Goal: Find contact information: Find contact information

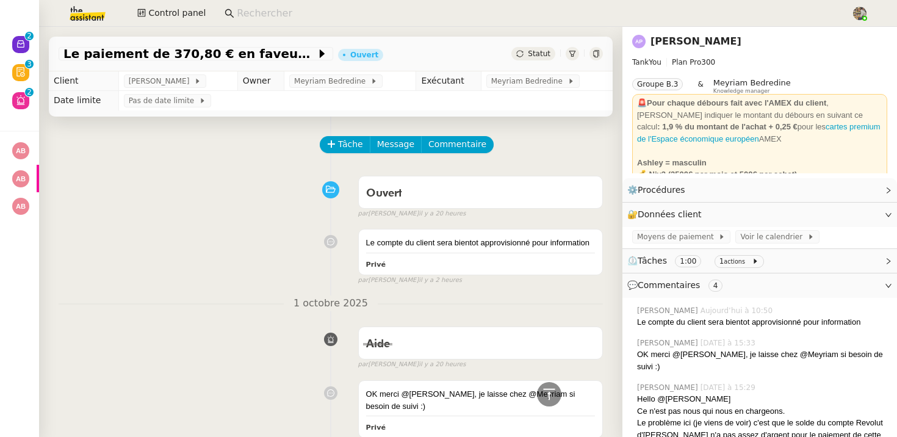
click at [262, 14] on input at bounding box center [538, 13] width 602 height 16
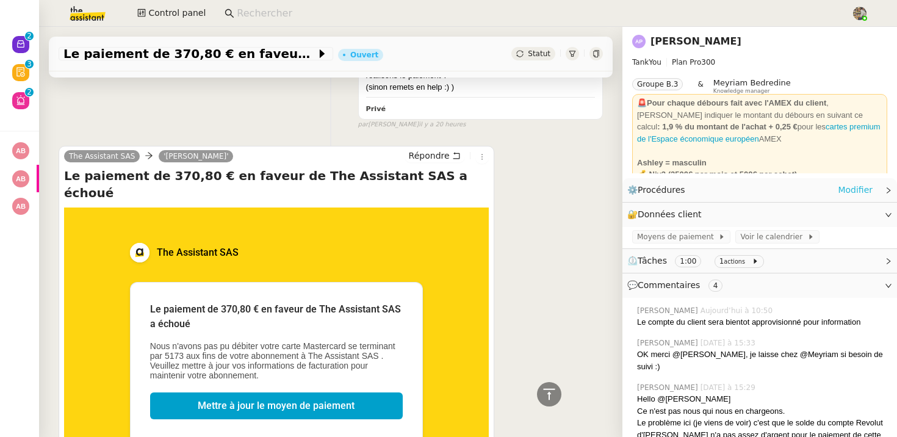
click at [859, 187] on link "Modifier" at bounding box center [855, 190] width 35 height 14
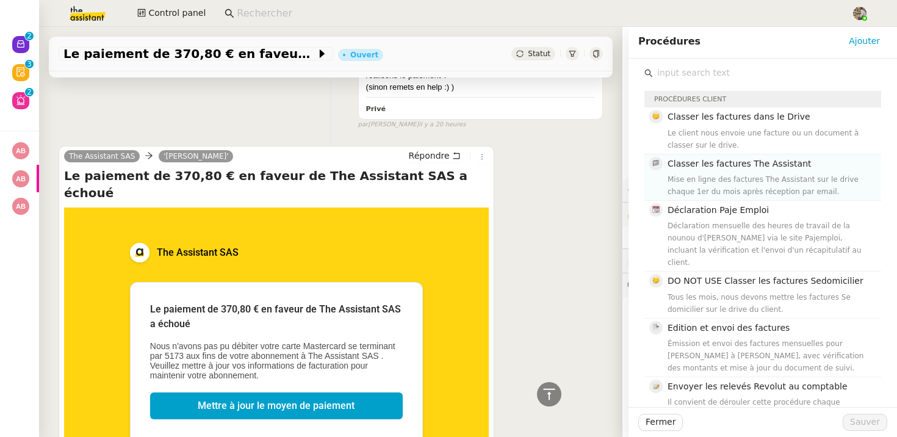
click at [769, 191] on div "Mise en ligne des factures The Assistant sur le drive chaque 1er du mois après …" at bounding box center [770, 185] width 206 height 24
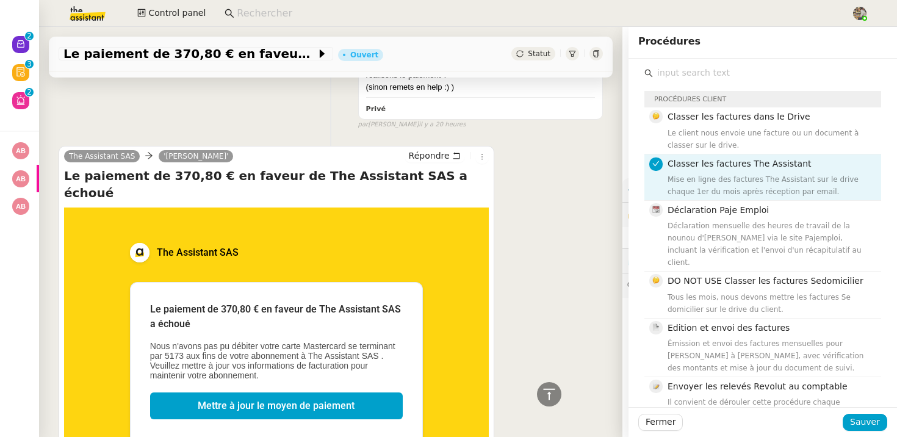
click at [559, 198] on div "The Assistant SAS 'Camille' Répondre Le paiement de 370,80 € en faveur de The A…" at bounding box center [331, 372] width 544 height 474
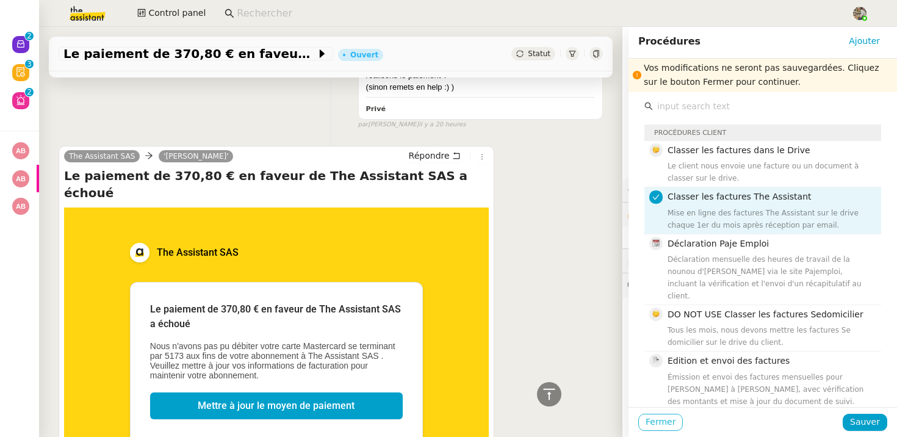
click at [678, 423] on button "Fermer" at bounding box center [660, 422] width 45 height 17
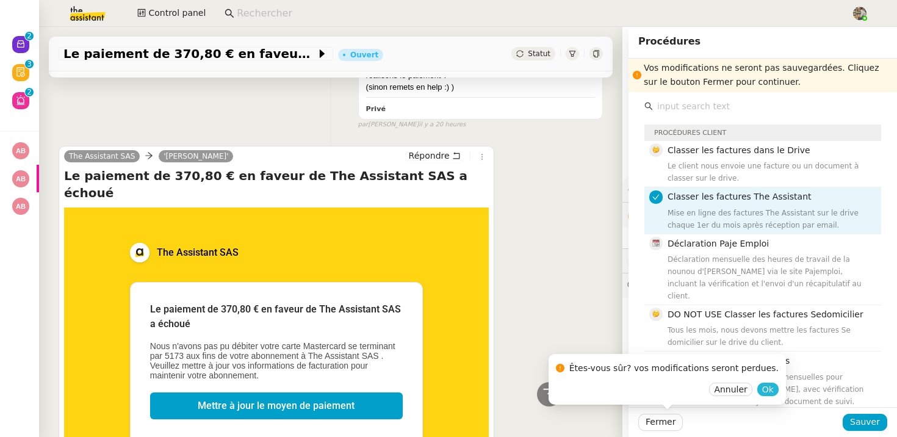
click at [762, 395] on span "Ok" at bounding box center [768, 389] width 12 height 12
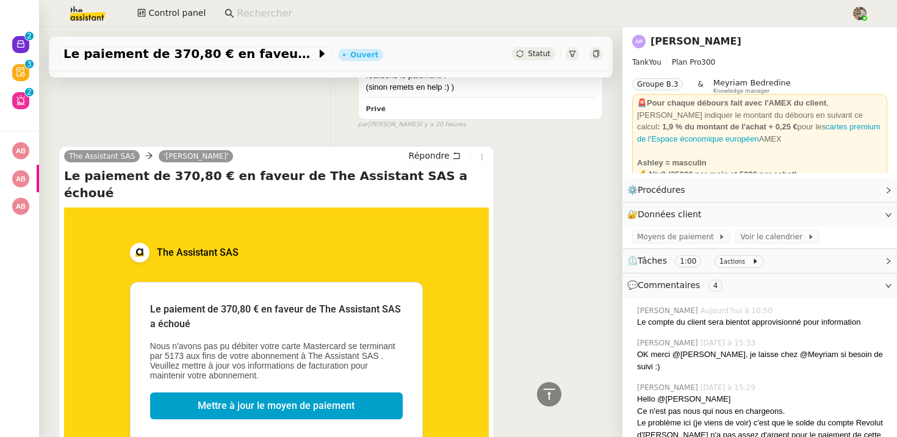
click at [686, 38] on link "Ashley Poniatowski" at bounding box center [695, 41] width 91 height 12
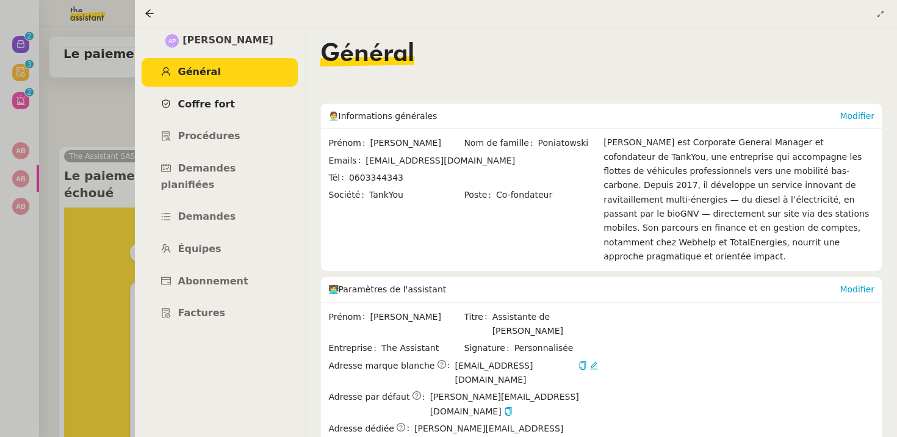
click at [206, 105] on span "Coffre fort" at bounding box center [206, 104] width 57 height 12
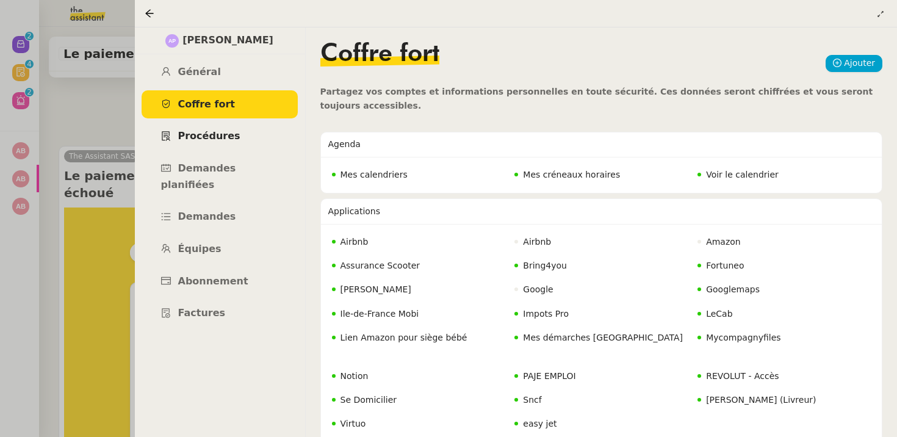
click at [215, 131] on span "Procédures" at bounding box center [209, 136] width 62 height 12
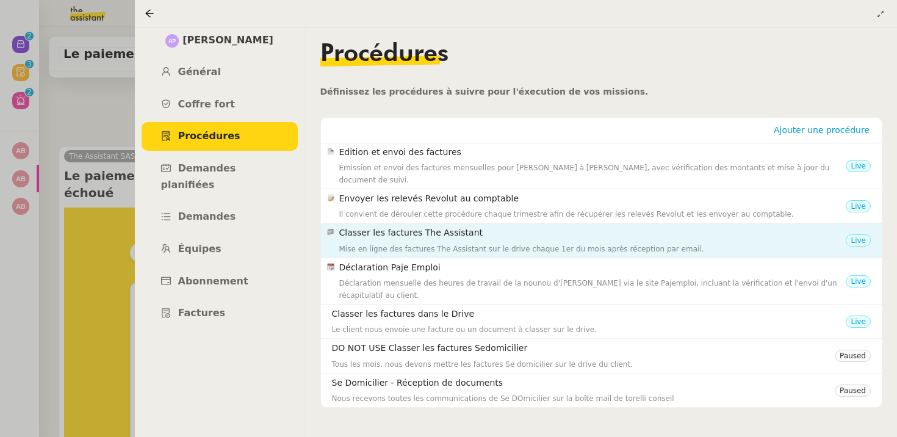
scroll to position [98, 0]
click at [438, 228] on h4 "Classer les factures The Assistant" at bounding box center [592, 233] width 507 height 14
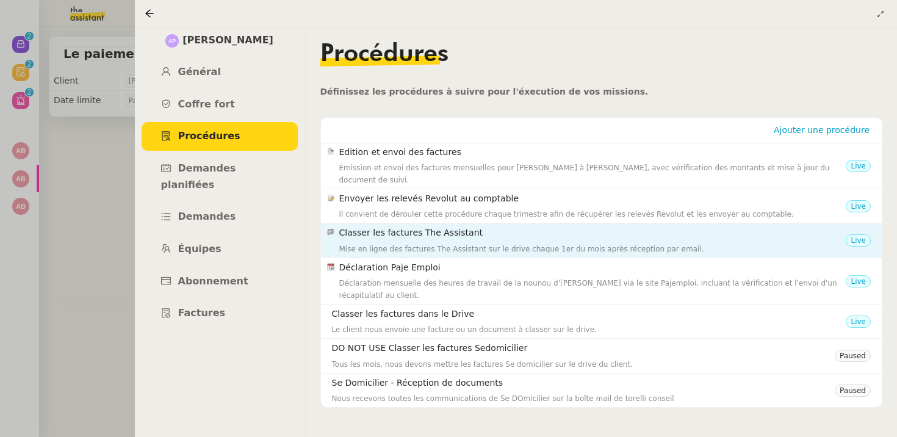
click at [410, 227] on h4 "Classer les factures The Assistant" at bounding box center [592, 233] width 507 height 14
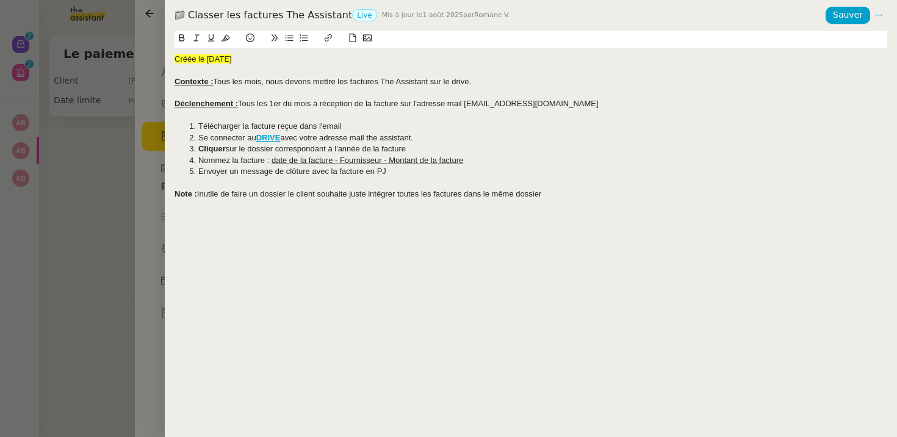
click at [126, 144] on div at bounding box center [448, 218] width 897 height 437
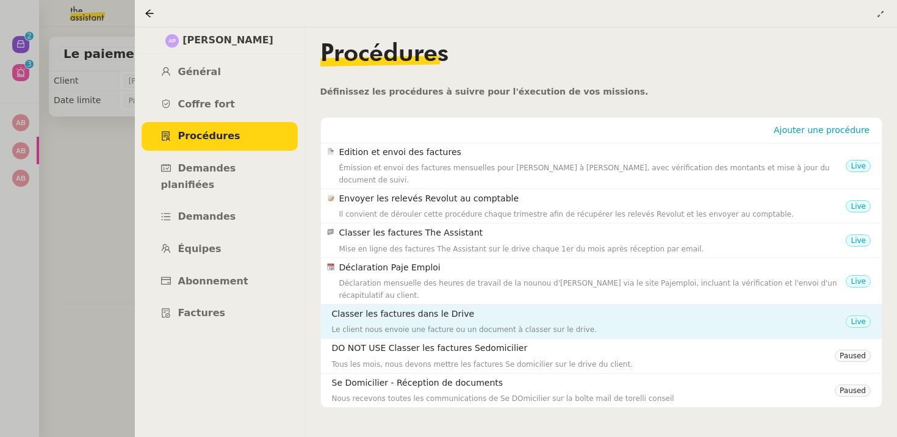
click at [494, 323] on div "Le client nous envoie une facture ou un document à classer sur le drive." at bounding box center [589, 329] width 514 height 12
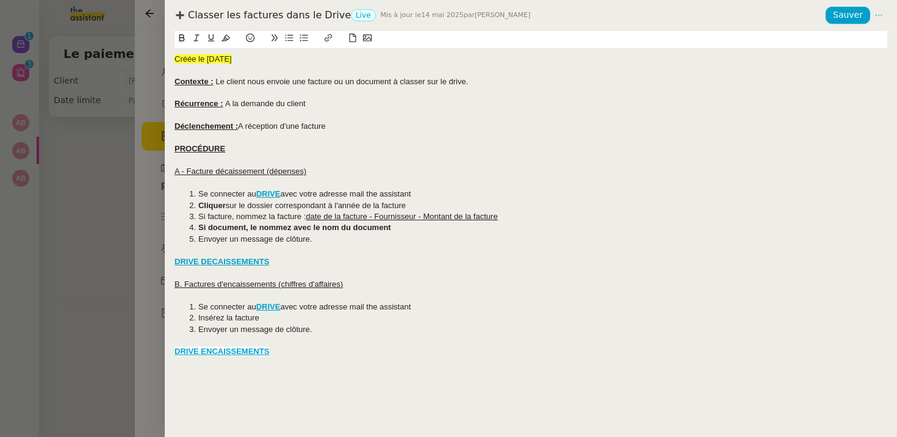
click at [7, 204] on div at bounding box center [448, 218] width 897 height 437
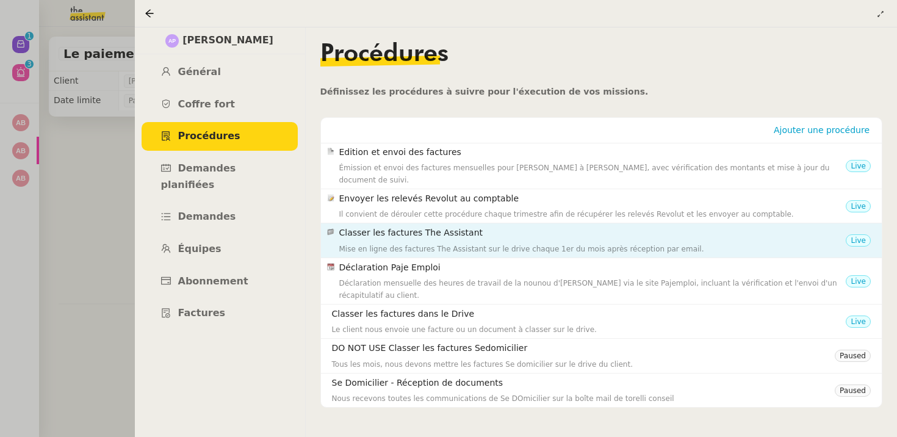
click at [465, 229] on div "Classer les factures The Assistant Mise en ligne des factures The Assistant sur…" at bounding box center [592, 240] width 507 height 29
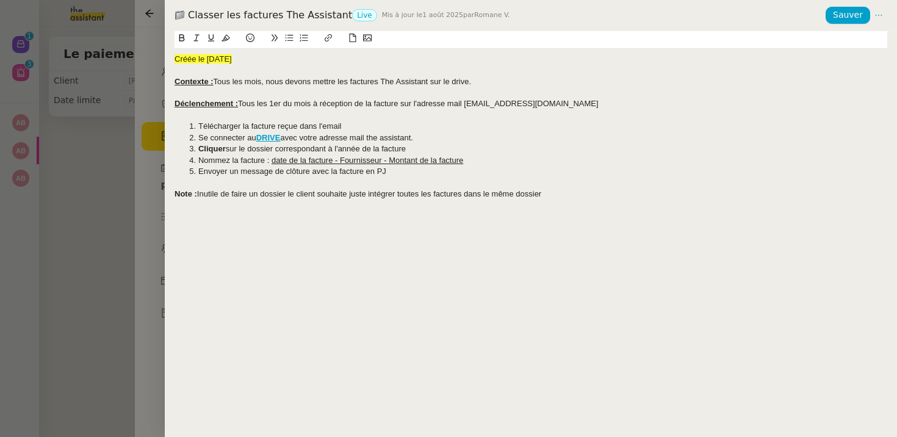
click at [107, 226] on div at bounding box center [448, 218] width 897 height 437
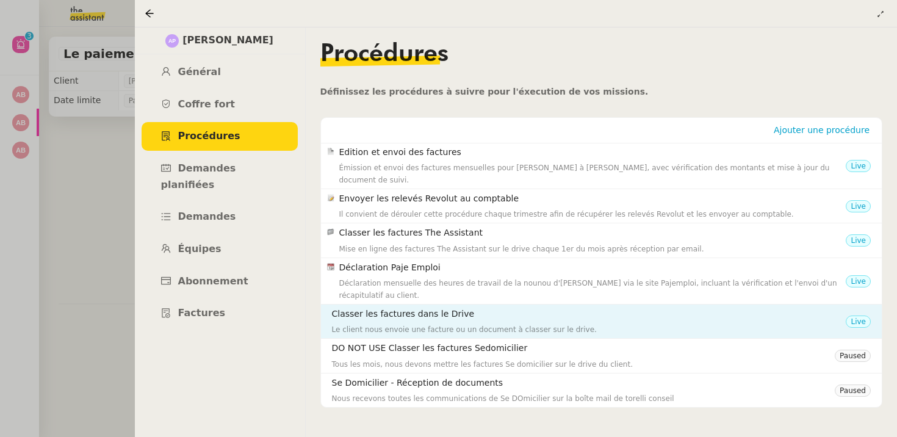
click at [395, 307] on h4 "Classer les factures dans le Drive" at bounding box center [589, 314] width 514 height 14
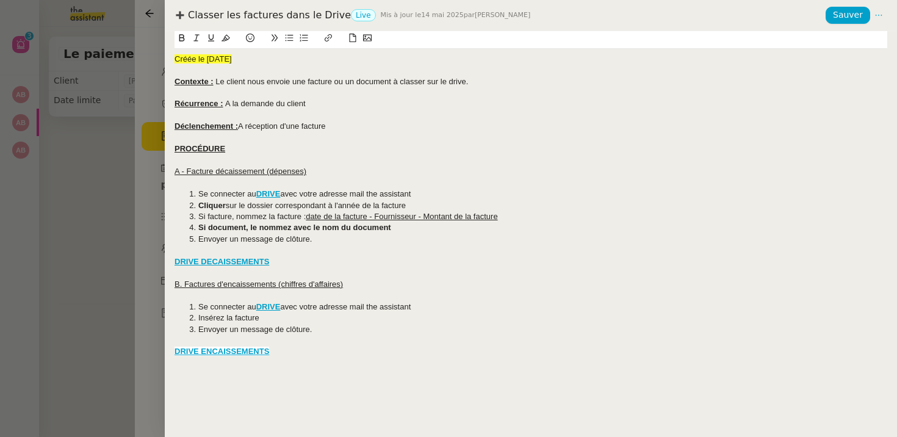
click at [83, 276] on div at bounding box center [448, 218] width 897 height 437
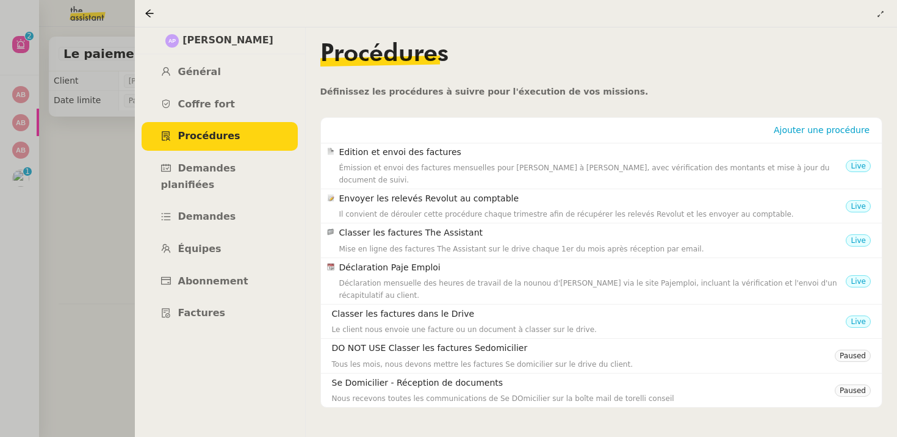
click at [49, 176] on div at bounding box center [448, 218] width 897 height 437
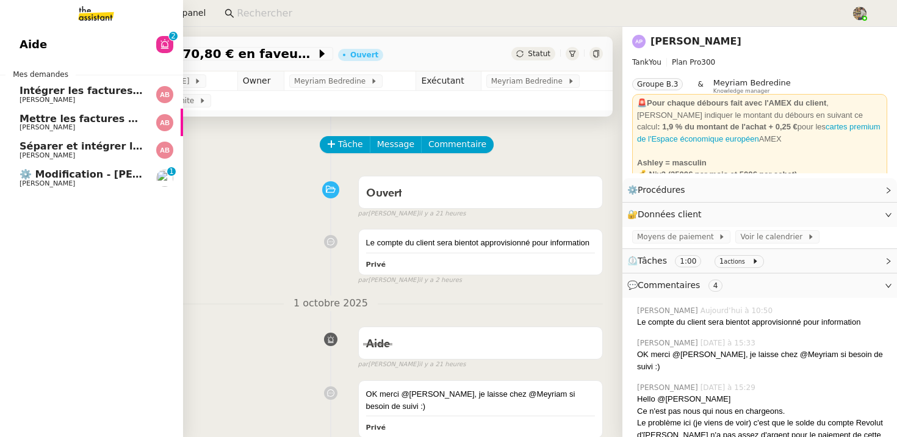
click at [20, 181] on span "[PERSON_NAME]" at bounding box center [81, 183] width 123 height 7
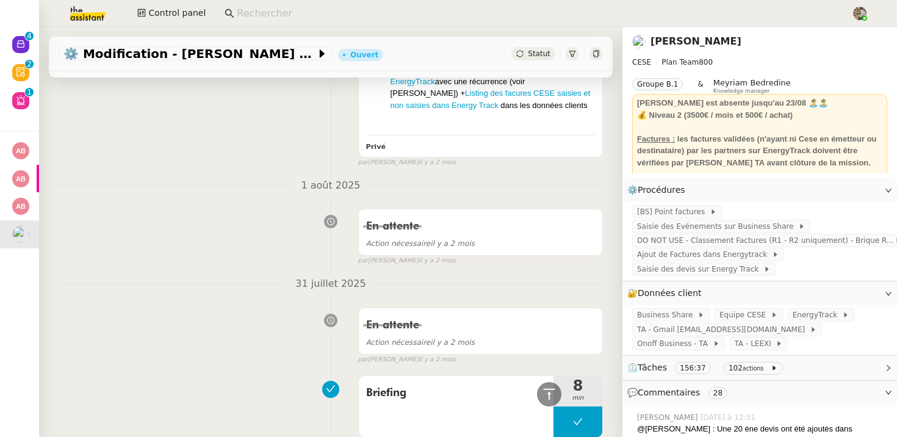
scroll to position [4570, 0]
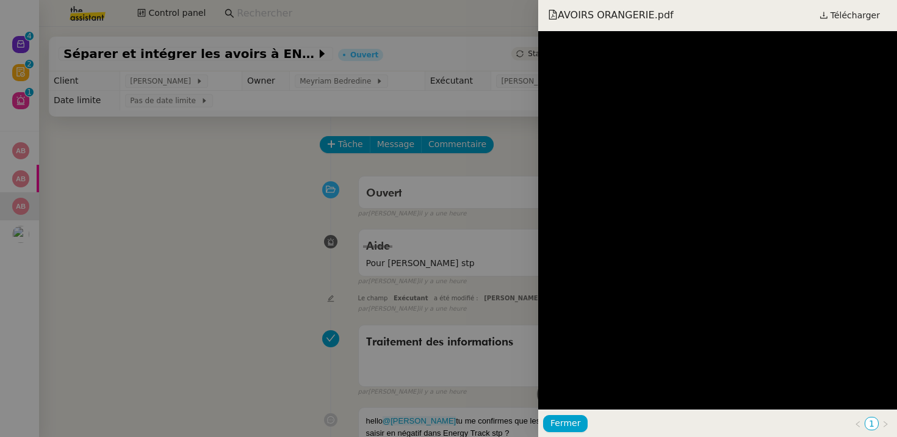
scroll to position [1501, 0]
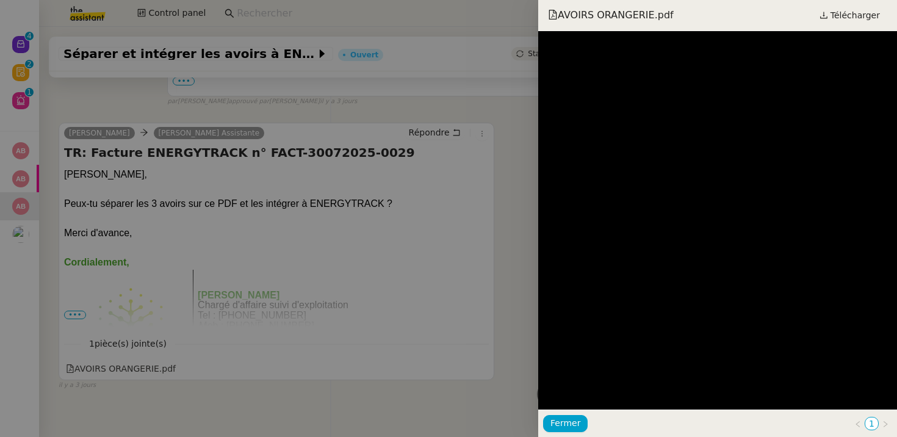
click at [443, 212] on div at bounding box center [448, 218] width 897 height 437
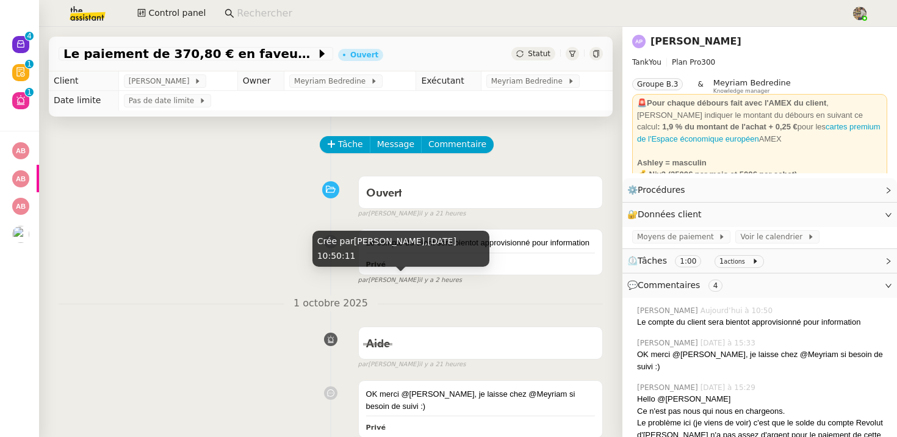
scroll to position [656, 0]
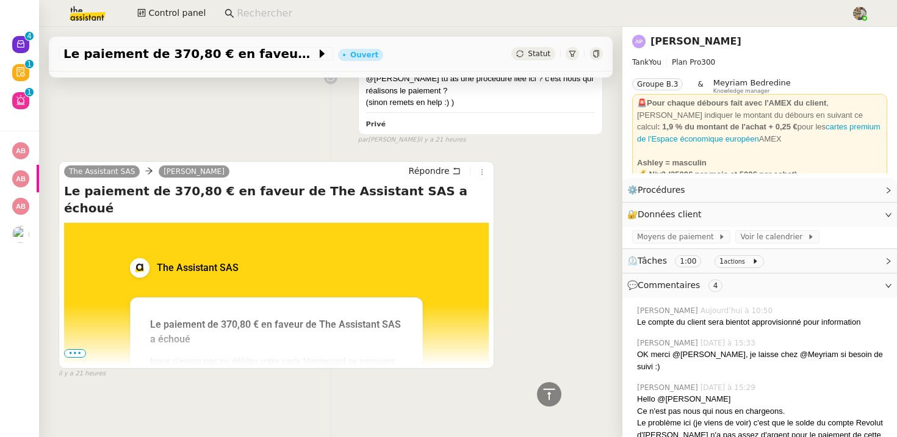
click at [77, 347] on td at bounding box center [73, 397] width 18 height 349
click at [77, 350] on span "•••" at bounding box center [75, 353] width 22 height 9
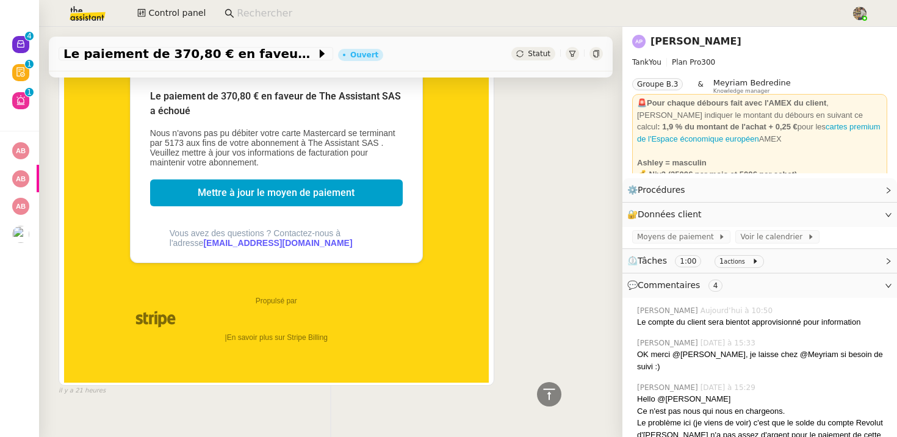
scroll to position [528, 0]
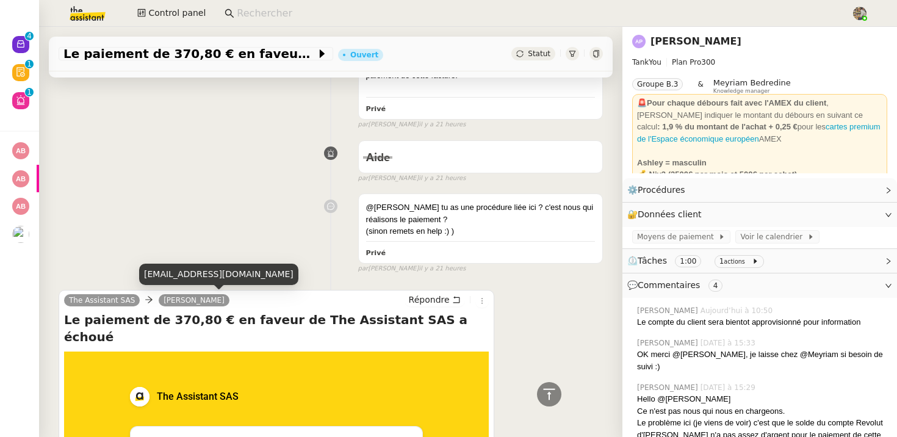
click at [174, 276] on div "torelliconseil@gmail.com" at bounding box center [218, 274] width 159 height 21
copy div "torelliconseil@gmail.com"
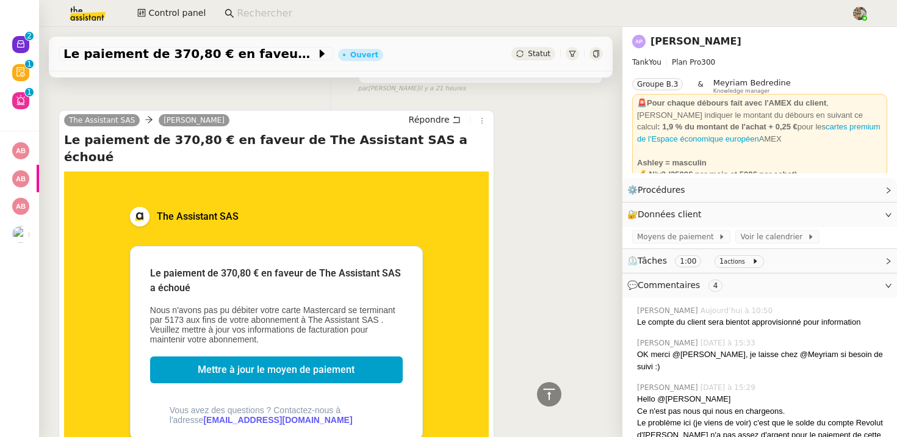
scroll to position [414, 0]
